Goal: Task Accomplishment & Management: Use online tool/utility

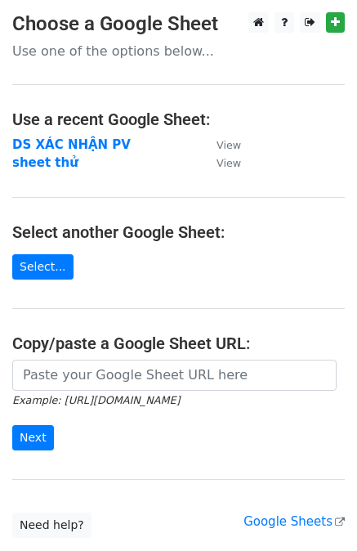
click at [168, 52] on p "Use one of the options below..." at bounding box center [178, 50] width 333 height 17
click at [45, 262] on link "Select..." at bounding box center [42, 266] width 61 height 25
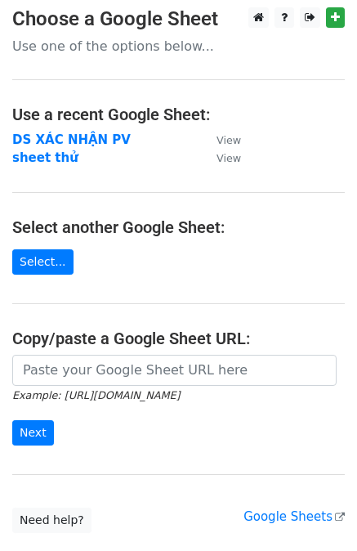
scroll to position [115, 0]
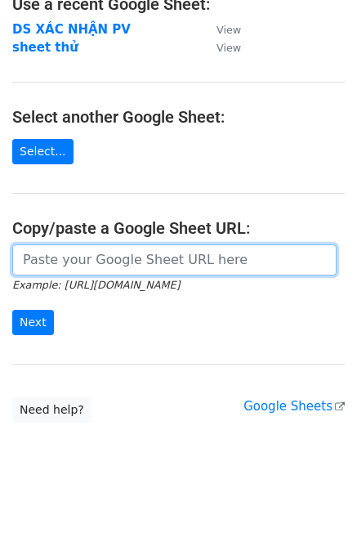
drag, startPoint x: 105, startPoint y: 257, endPoint x: 86, endPoint y: 236, distance: 28.9
click at [105, 257] on input "url" at bounding box center [174, 259] width 324 height 31
click at [65, 272] on input "url" at bounding box center [174, 259] width 324 height 31
paste input "https://docs.google.com/spreadsheets/d/1hd7lclfjV_PJGoIxNTXa2sJzgU5D6g9R7-PmTu1…"
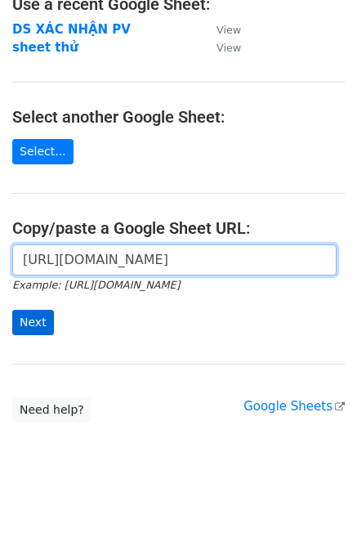
type input "https://docs.google.com/spreadsheets/d/1hd7lclfjV_PJGoIxNTXa2sJzgU5D6g9R7-PmTu1…"
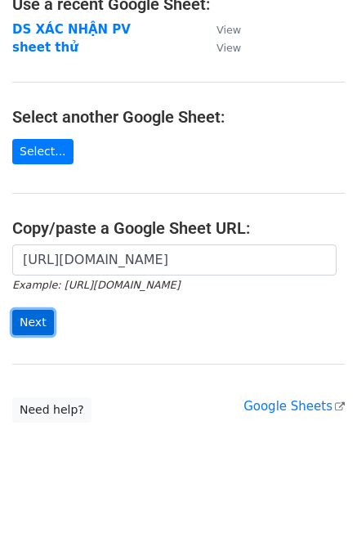
click at [42, 312] on input "Next" at bounding box center [33, 322] width 42 height 25
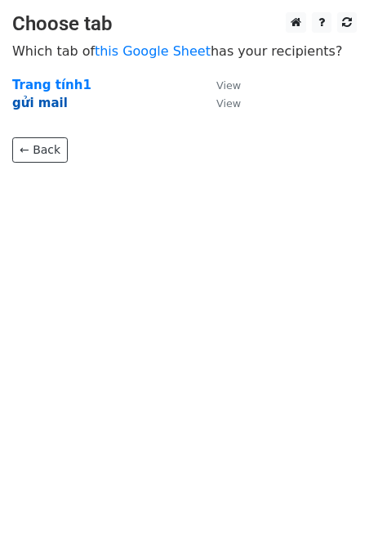
click at [43, 101] on strong "gửi mail" at bounding box center [40, 103] width 56 height 15
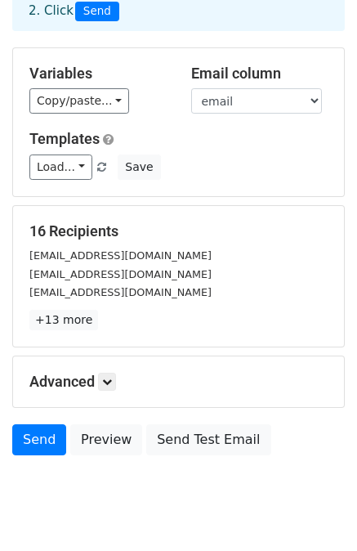
scroll to position [147, 0]
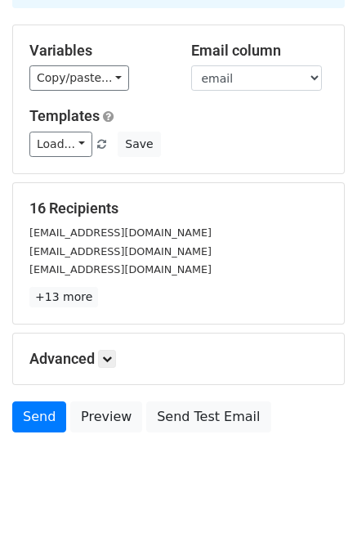
click at [65, 288] on div "16 Recipients dtt03092006@gmail.com lythinhuquynh6h@gmail.com thaohuongmeow@gma…" at bounding box center [178, 253] width 331 height 141
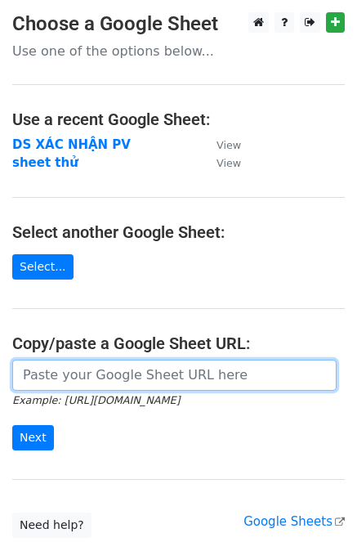
click at [199, 365] on input "url" at bounding box center [174, 375] width 324 height 31
paste input "https://docs.google.com/spreadsheets/d/1hd7lclfjV_PJGoIxNTXa2sJzgU5D6g9R7-PmTu1…"
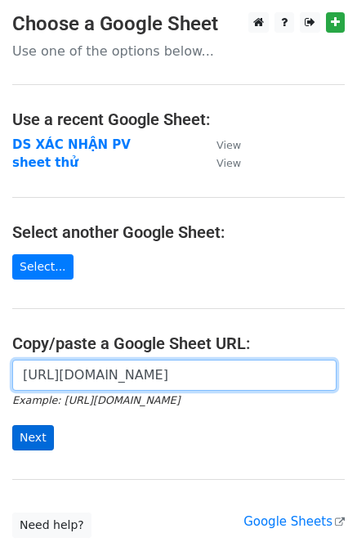
type input "https://docs.google.com/spreadsheets/d/1hd7lclfjV_PJGoIxNTXa2sJzgU5D6g9R7-PmTu1…"
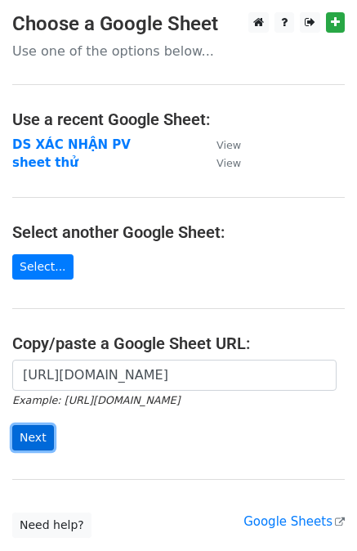
click at [25, 431] on input "Next" at bounding box center [33, 437] width 42 height 25
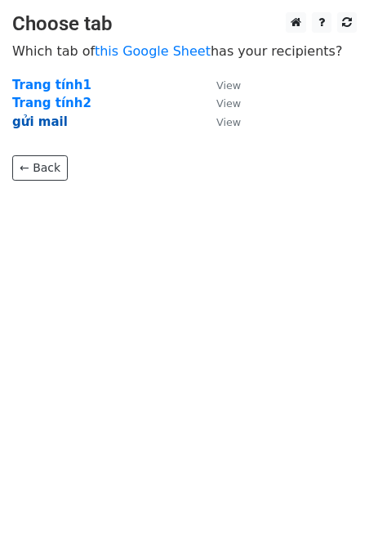
click at [49, 125] on strong "gửi mail" at bounding box center [40, 121] width 56 height 15
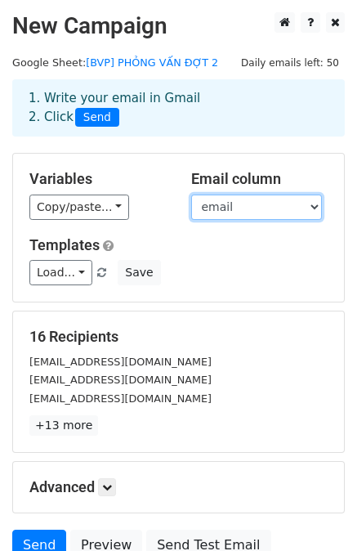
drag, startPoint x: 245, startPoint y: 199, endPoint x: 247, endPoint y: 208, distance: 9.1
click at [245, 199] on select "email Họ và tên Ca pvan Người pvan Dia diem" at bounding box center [256, 206] width 131 height 25
click at [191, 194] on select "email Họ và tên Ca pvan Người pvan Dia diem" at bounding box center [256, 206] width 131 height 25
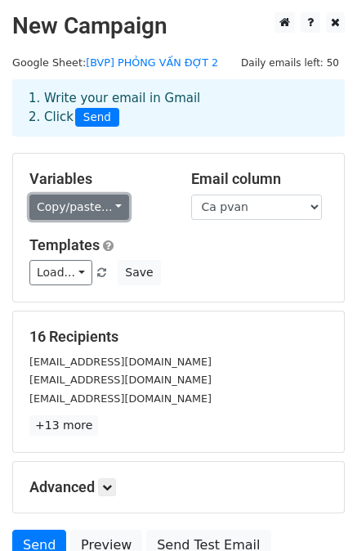
click at [89, 208] on link "Copy/paste..." at bounding box center [79, 206] width 100 height 25
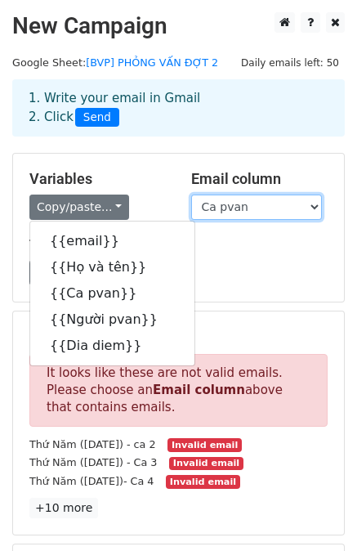
click at [292, 207] on select "email Họ và tên Ca pvan Người pvan Dia diem" at bounding box center [256, 206] width 131 height 25
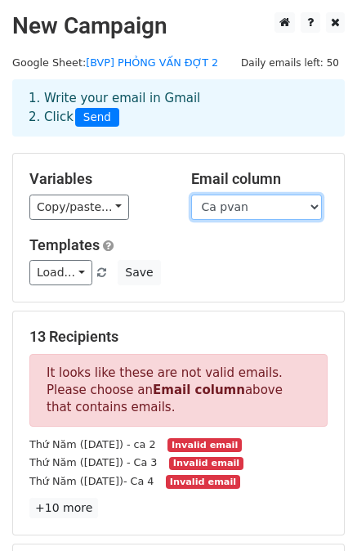
select select "email"
click at [191, 194] on select "email Họ và tên Ca pvan Người pvan Dia diem" at bounding box center [256, 206] width 131 height 25
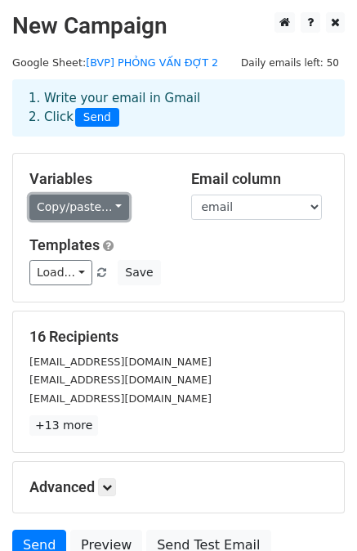
click at [82, 210] on link "Copy/paste..." at bounding box center [79, 206] width 100 height 25
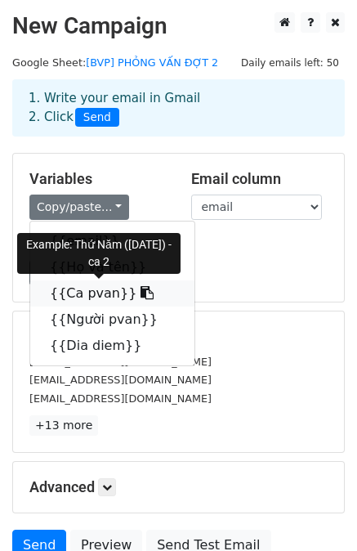
click at [90, 288] on link "{{Ca pvan}}" at bounding box center [112, 293] width 164 height 26
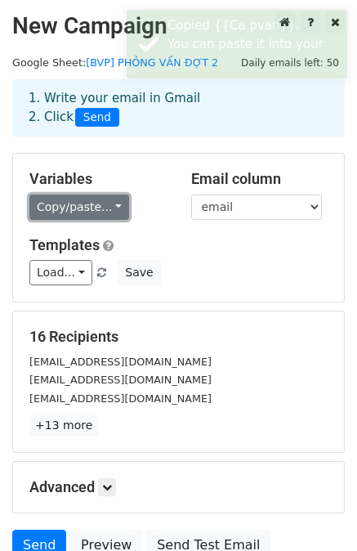
click at [79, 203] on link "Copy/paste..." at bounding box center [79, 206] width 100 height 25
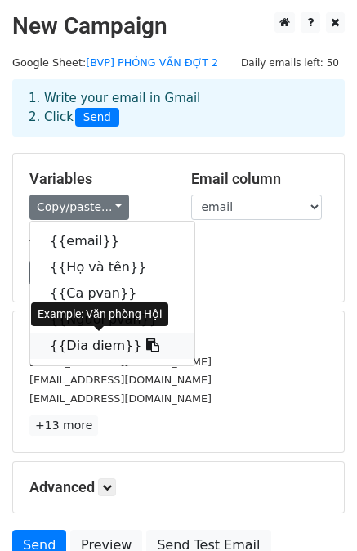
click at [101, 343] on link "{{Dia diem}}" at bounding box center [112, 346] width 164 height 26
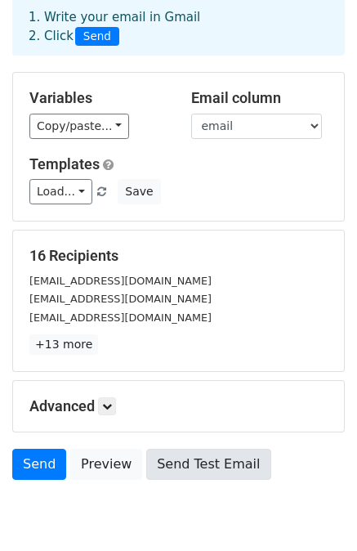
scroll to position [147, 0]
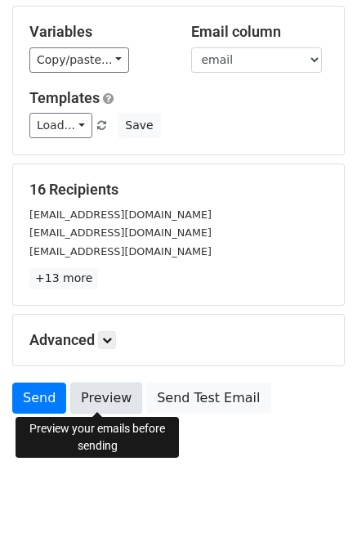
click at [105, 394] on link "Preview" at bounding box center [106, 397] width 72 height 31
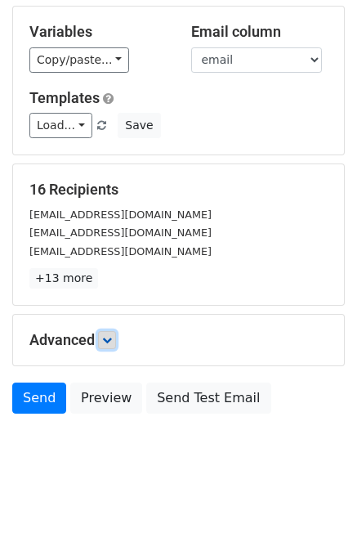
click at [116, 333] on link at bounding box center [107, 340] width 18 height 18
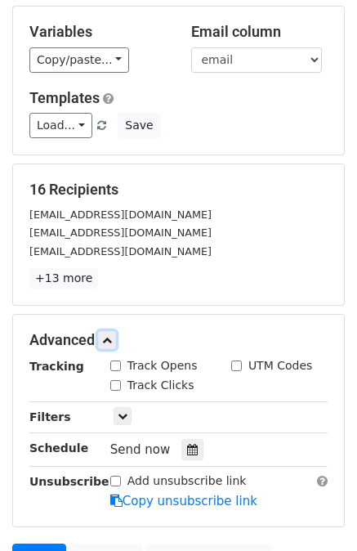
scroll to position [306, 0]
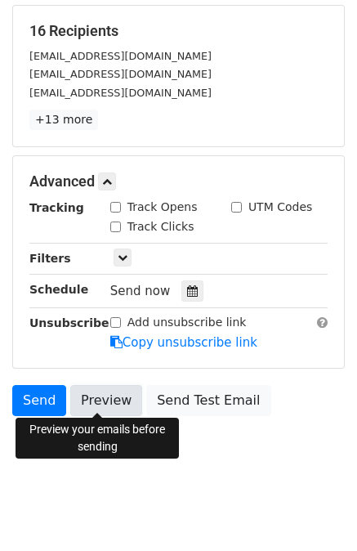
click at [98, 400] on link "Preview" at bounding box center [106, 400] width 72 height 31
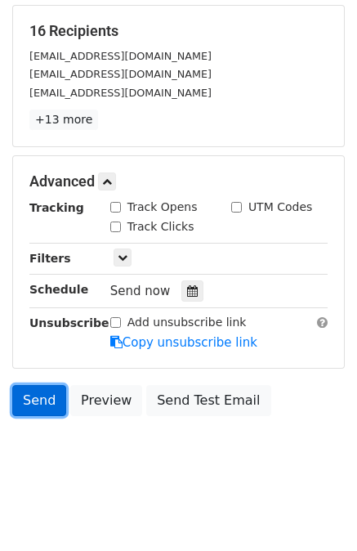
click at [40, 392] on link "Send" at bounding box center [39, 400] width 54 height 31
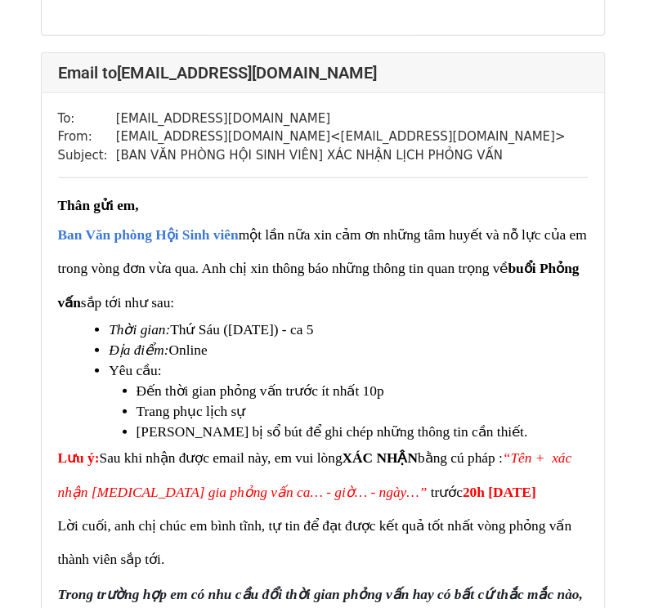
scroll to position [12340, 0]
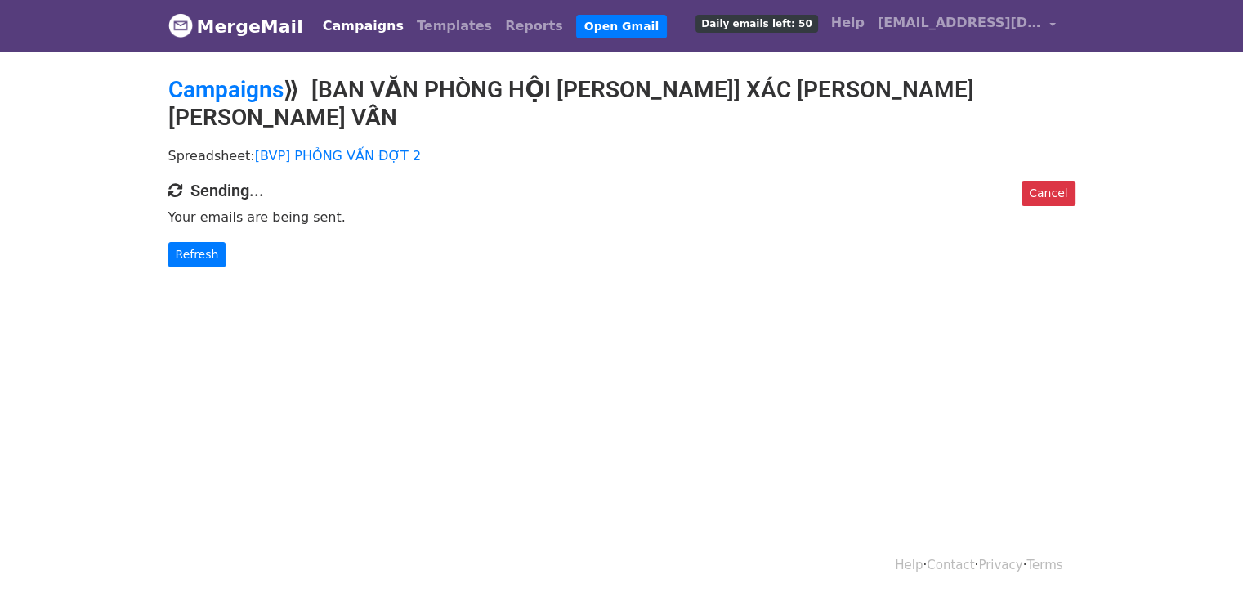
click at [208, 239] on body "MergeMail Campaigns Templates Reports Open Gmail Daily emails left: 50 Help ban…" at bounding box center [621, 166] width 1243 height 333
click at [199, 242] on link "Refresh" at bounding box center [197, 254] width 58 height 25
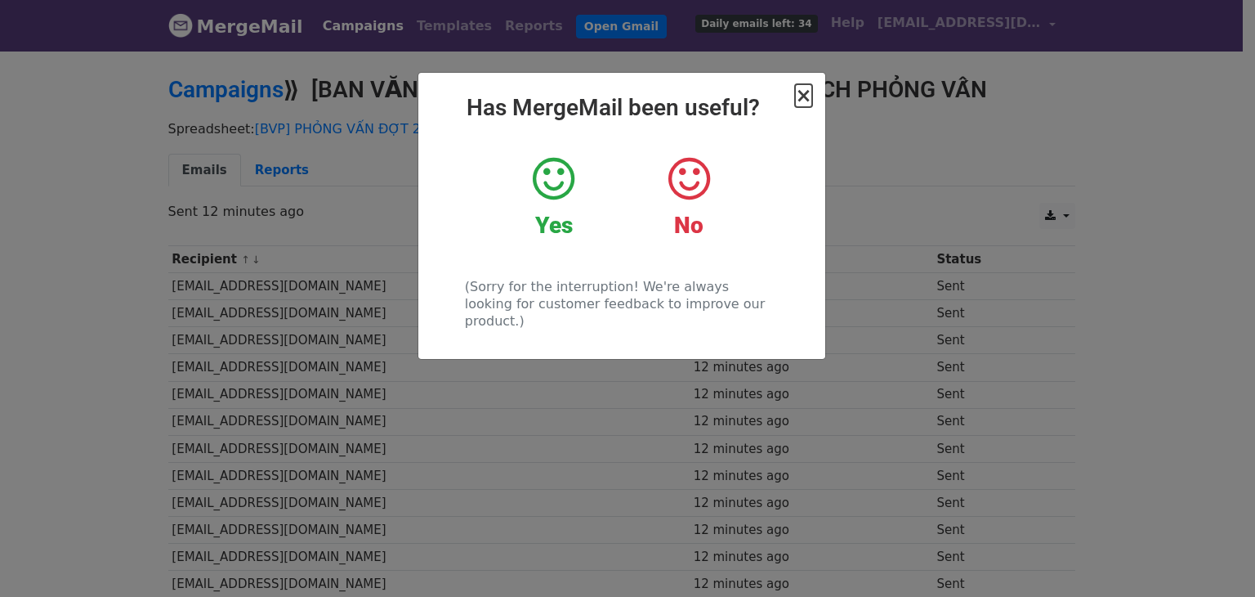
click at [802, 93] on span "×" at bounding box center [803, 95] width 16 height 23
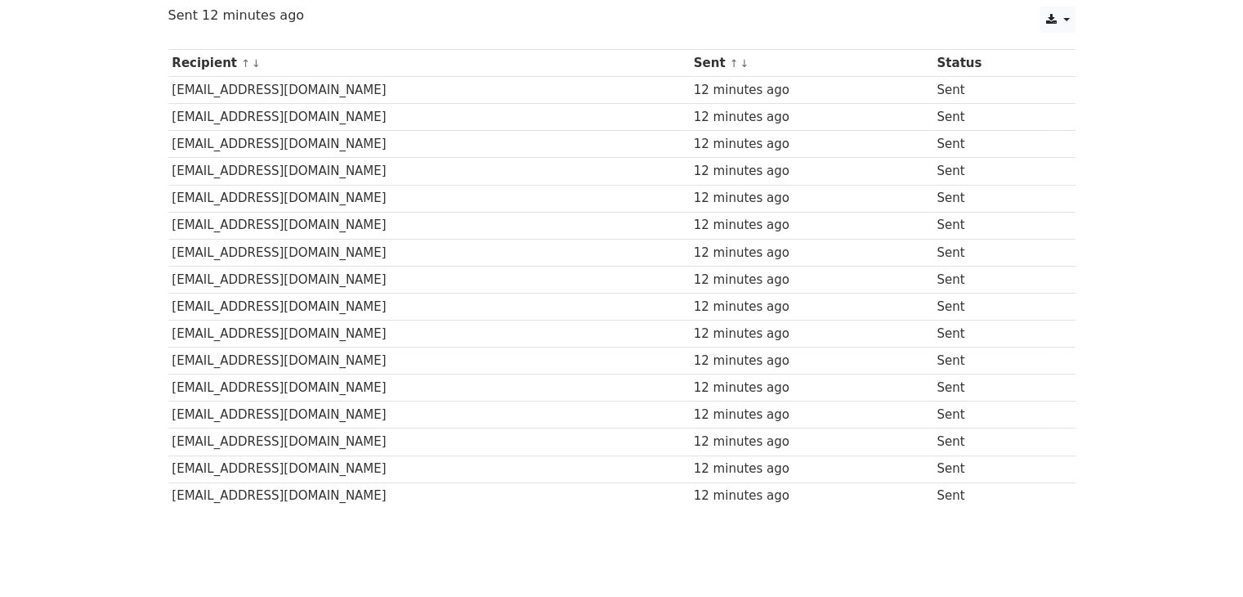
scroll to position [168, 0]
